Goal: Information Seeking & Learning: Understand process/instructions

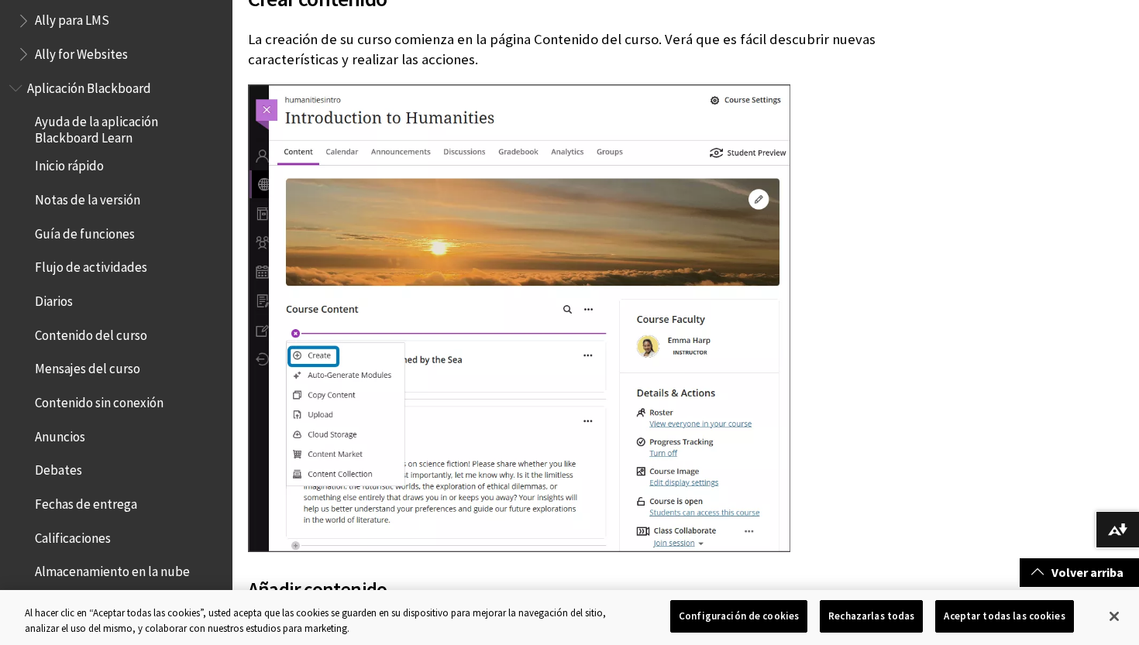
scroll to position [71, 0]
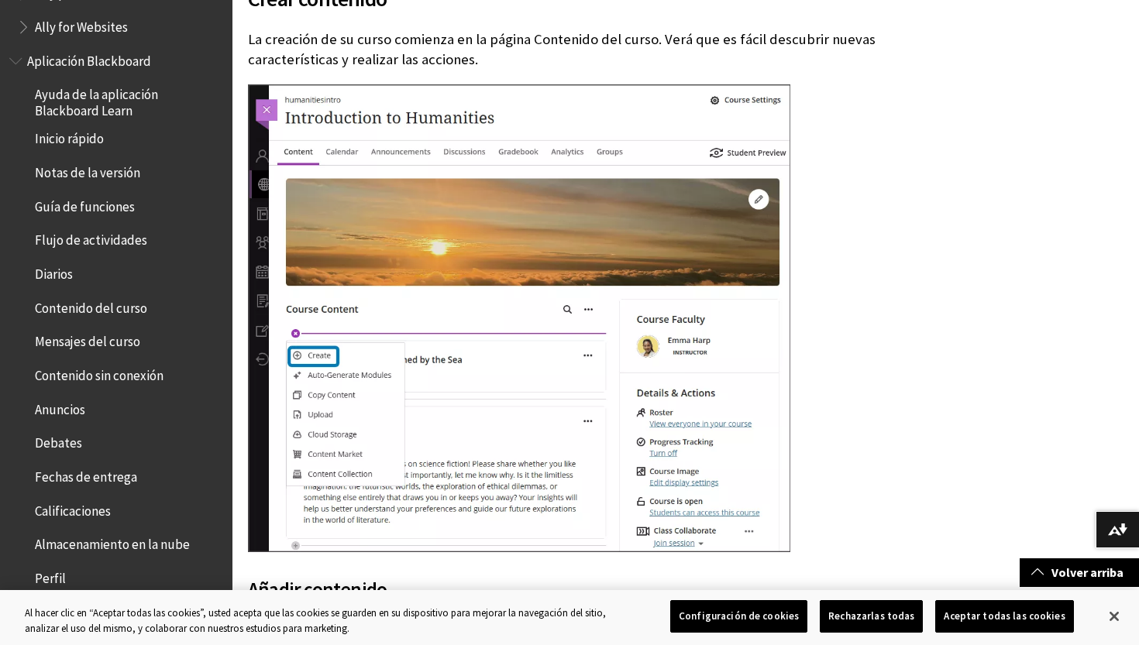
click at [62, 431] on span "Debates" at bounding box center [58, 441] width 47 height 21
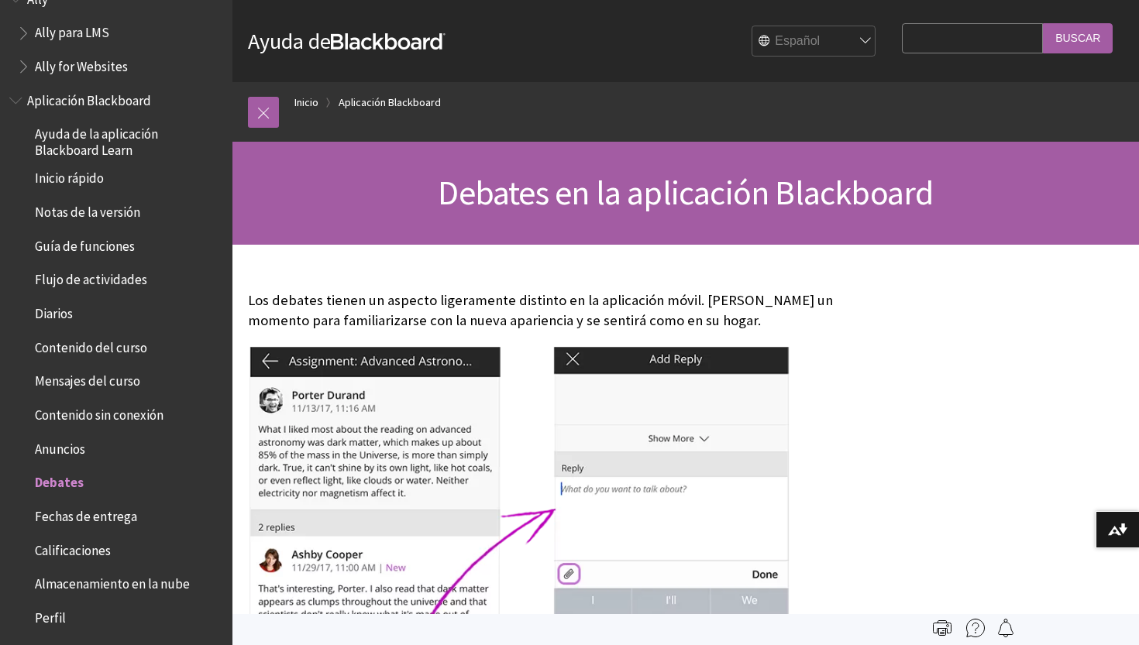
scroll to position [32, 0]
click at [78, 537] on span "Calificaciones" at bounding box center [73, 547] width 76 height 21
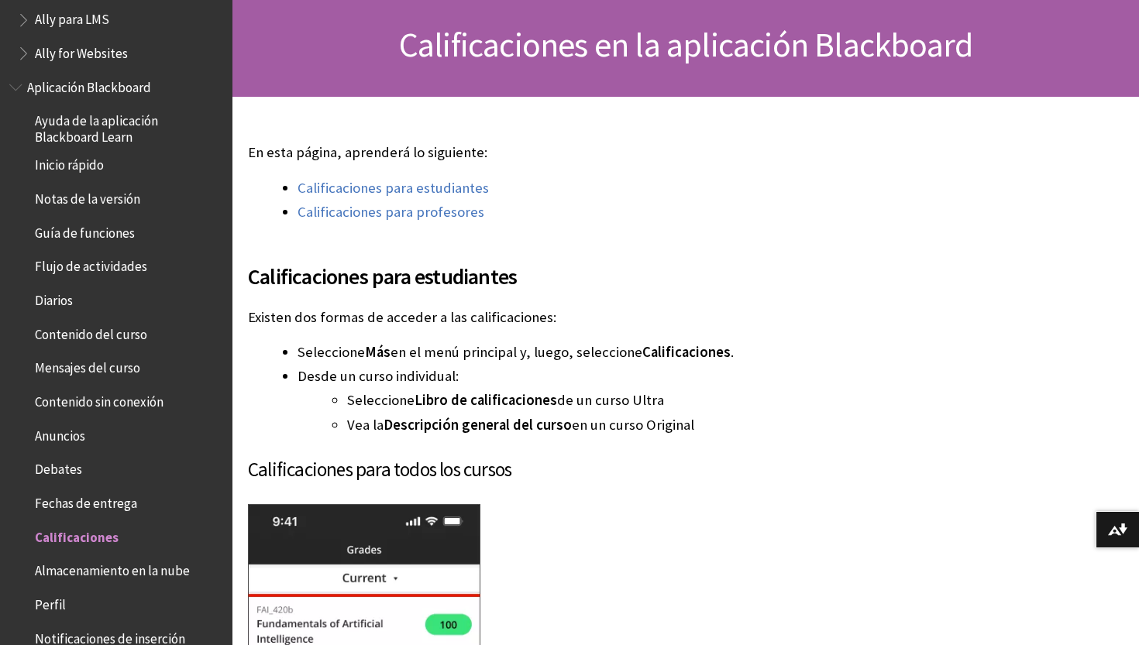
scroll to position [253, 0]
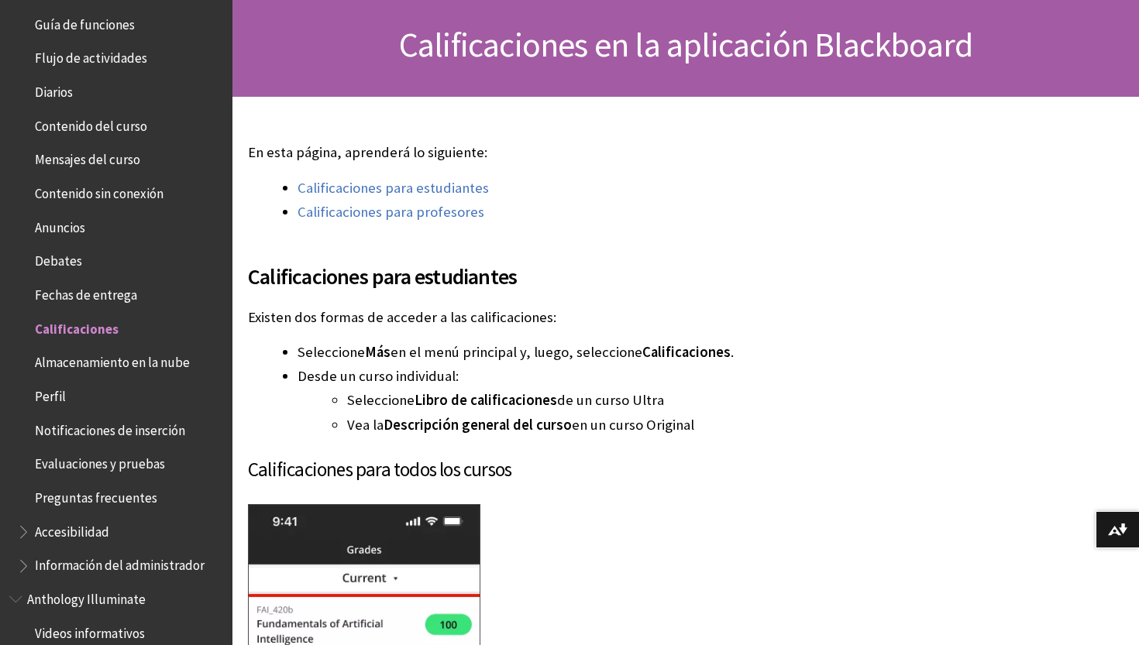
click at [99, 284] on span "Fechas de entrega" at bounding box center [86, 292] width 102 height 21
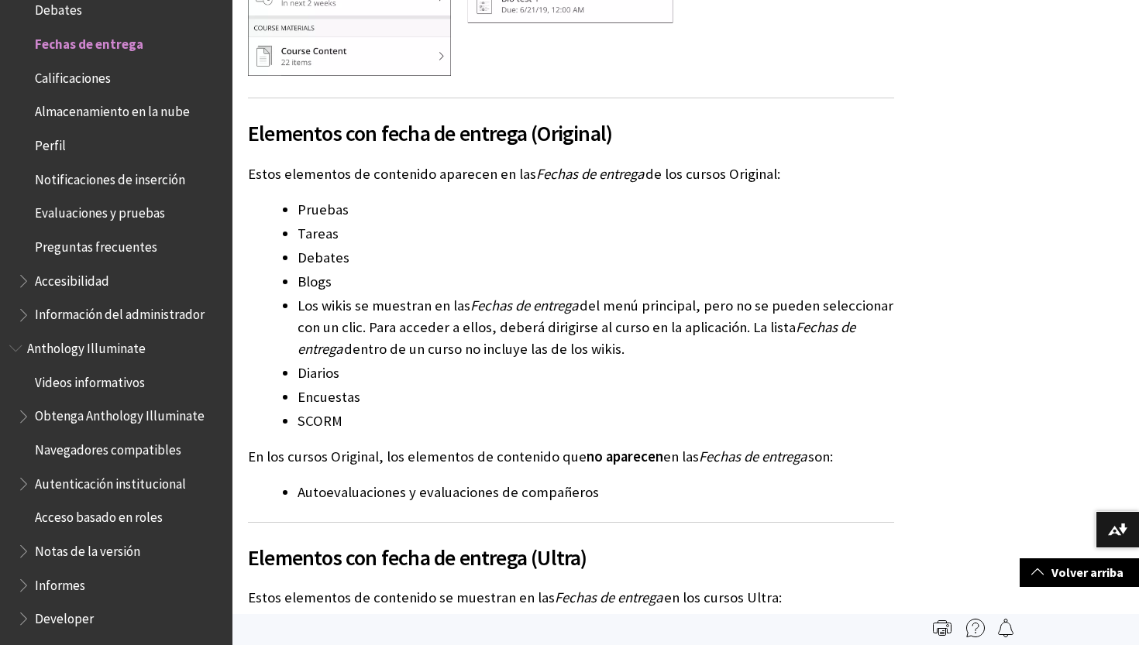
scroll to position [1137, 0]
